Goal: Task Accomplishment & Management: Use online tool/utility

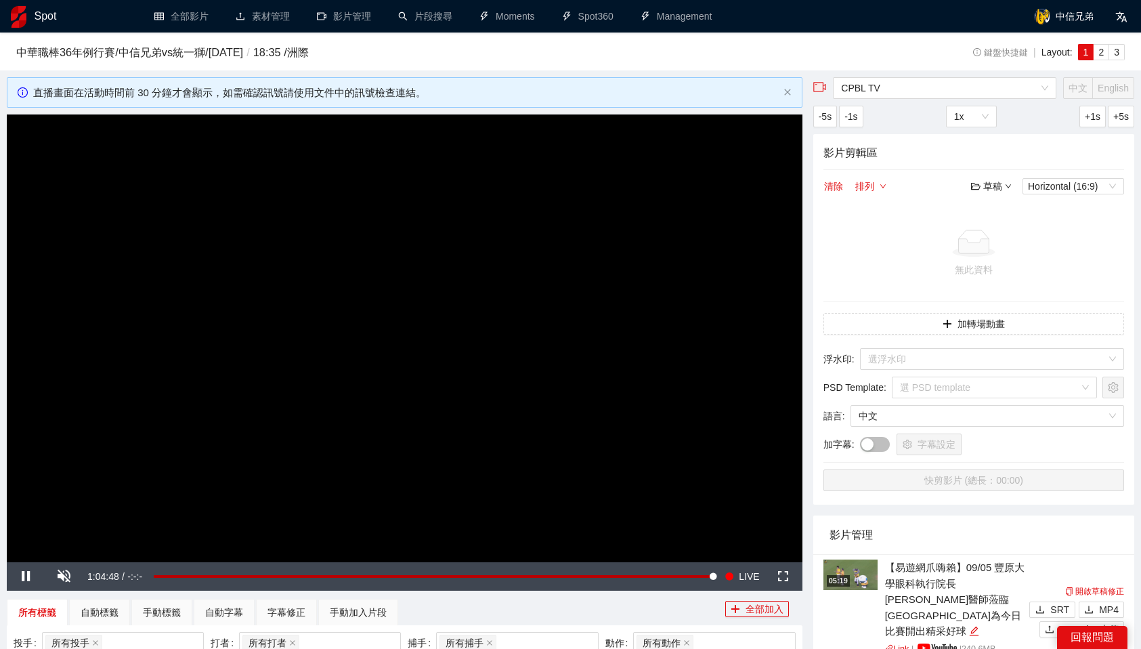
scroll to position [146, 0]
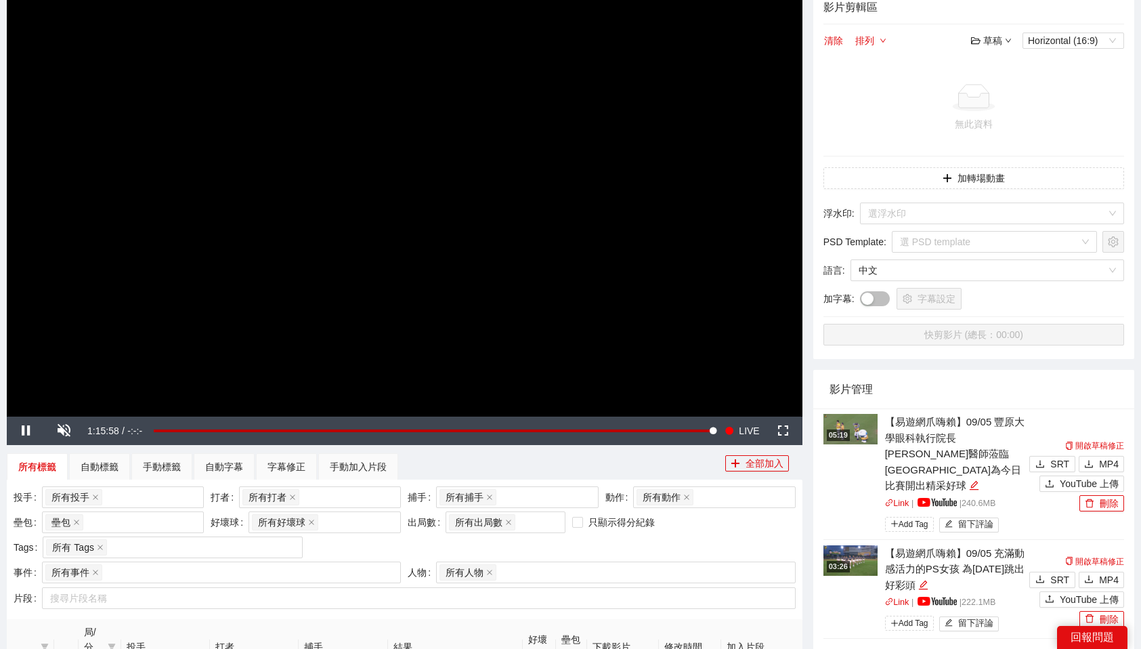
click at [827, 146] on td "無此資料" at bounding box center [973, 108] width 301 height 97
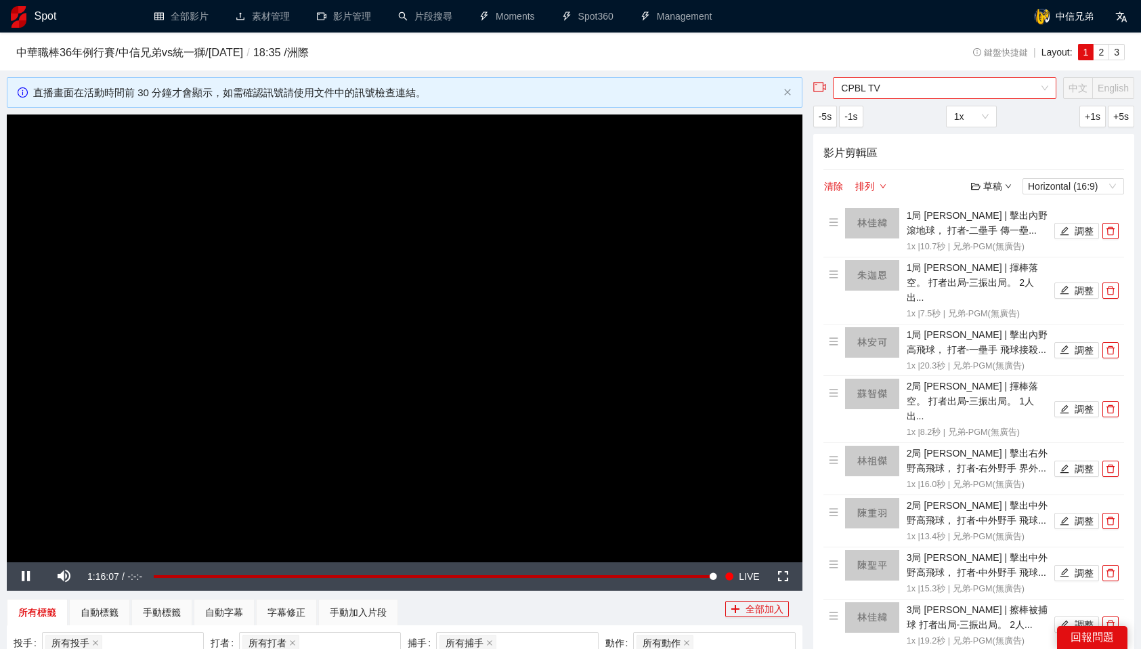
click at [926, 87] on span "CPBL TV" at bounding box center [944, 88] width 207 height 20
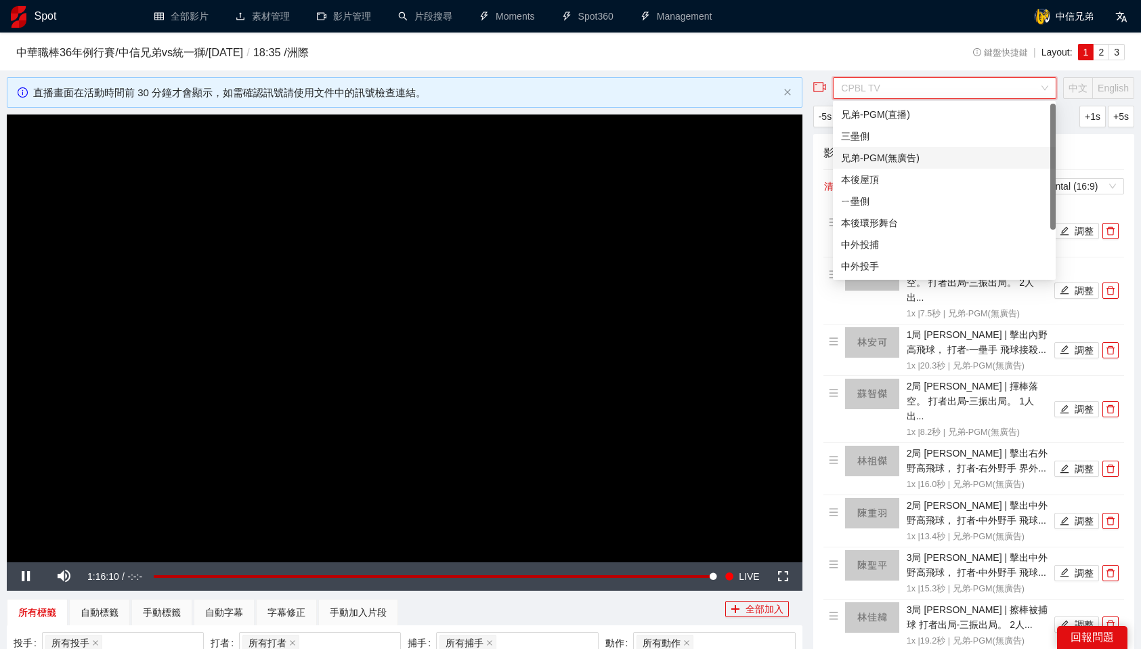
click at [911, 156] on div "兄弟-PGM(無廣告)" at bounding box center [944, 157] width 206 height 15
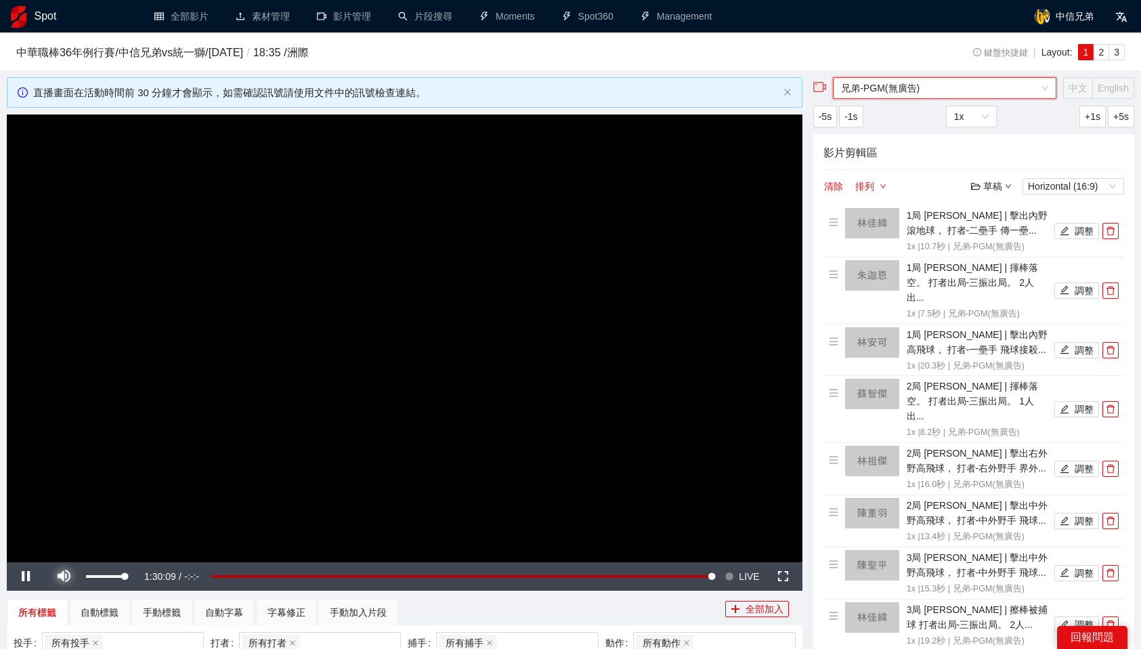
click at [62, 576] on span "Video Player" at bounding box center [64, 576] width 38 height 0
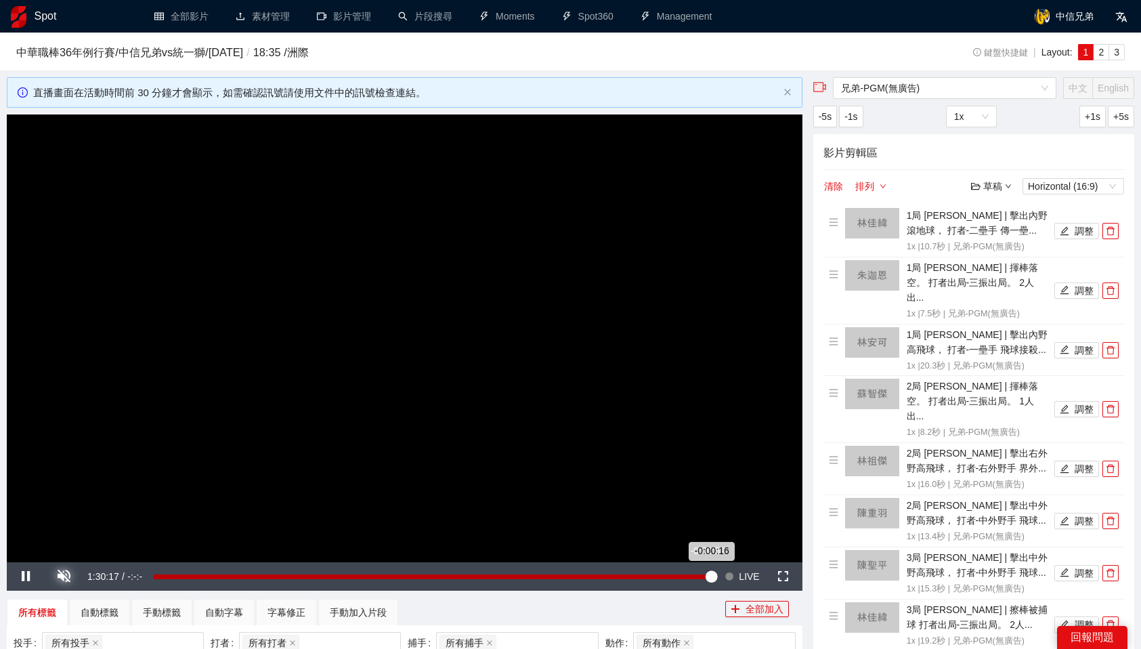
click at [707, 577] on div "-0:00:16" at bounding box center [433, 576] width 558 height 5
click at [703, 577] on div "-0:00:59" at bounding box center [430, 576] width 553 height 5
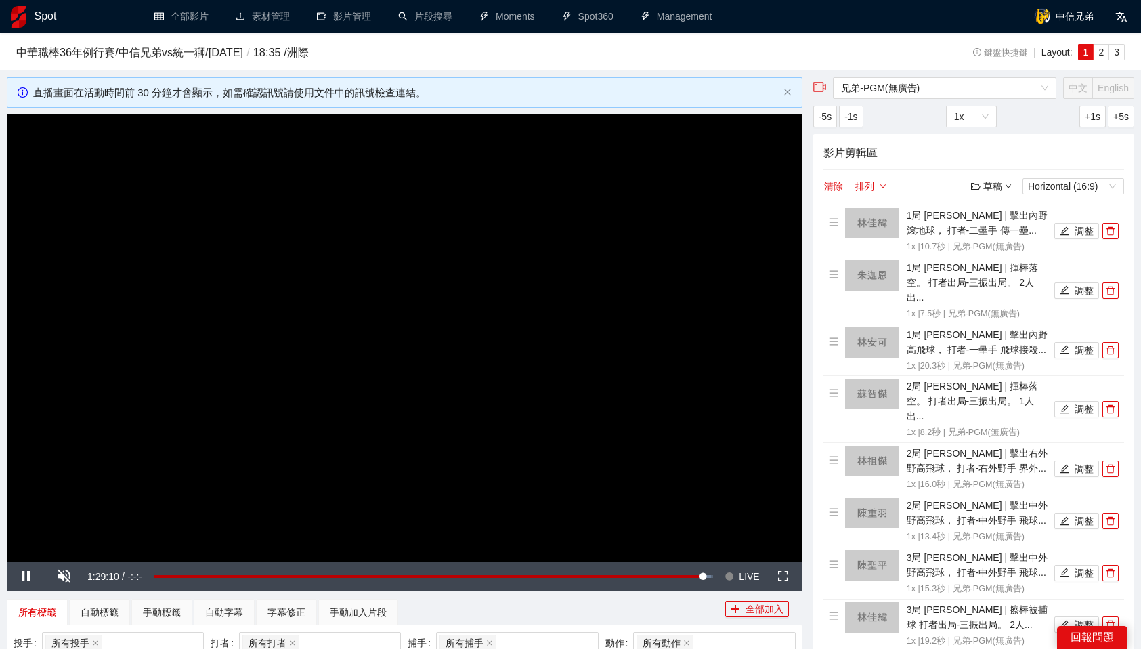
click at [746, 570] on span "LIVE" at bounding box center [749, 576] width 20 height 28
click at [779, 56] on h3 "中華職棒[DATE]例行賽 / 中信兄弟 vs 統一獅 / [DATE] / 18:35 / 洲際" at bounding box center [458, 53] width 885 height 18
